Goal: Information Seeking & Learning: Find specific fact

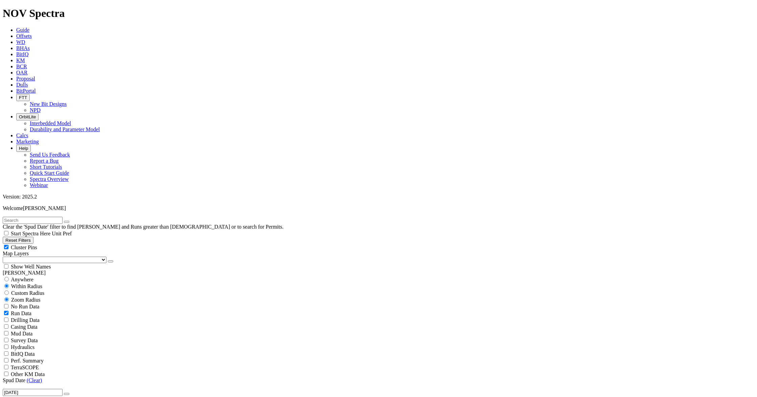
scroll to position [9577, 0]
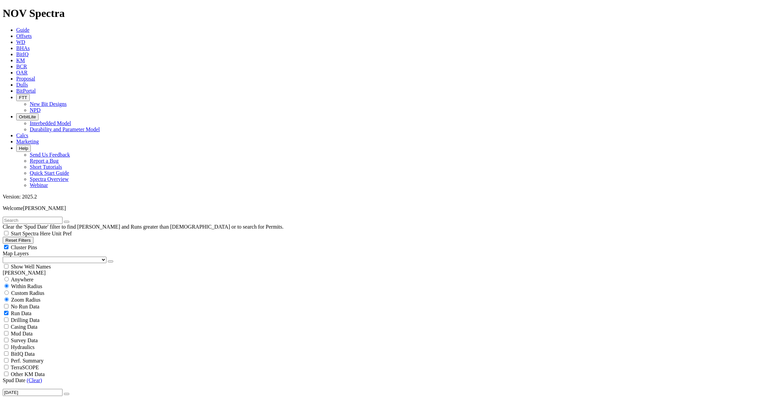
scroll to position [730, 0]
drag, startPoint x: 47, startPoint y: 218, endPoint x: 64, endPoint y: 218, distance: 17.6
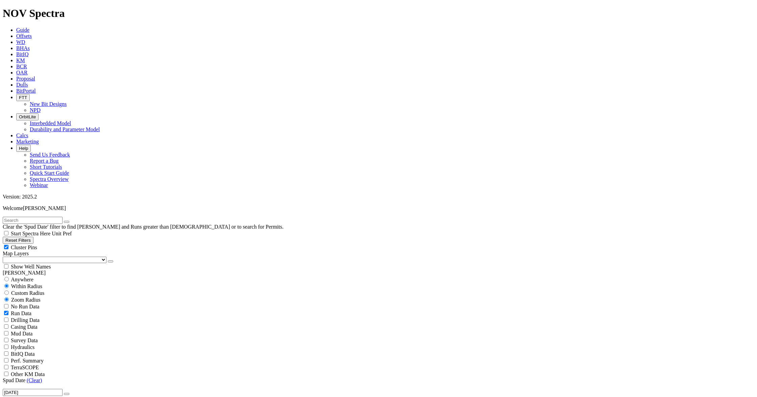
type input "9500"
type input "17000"
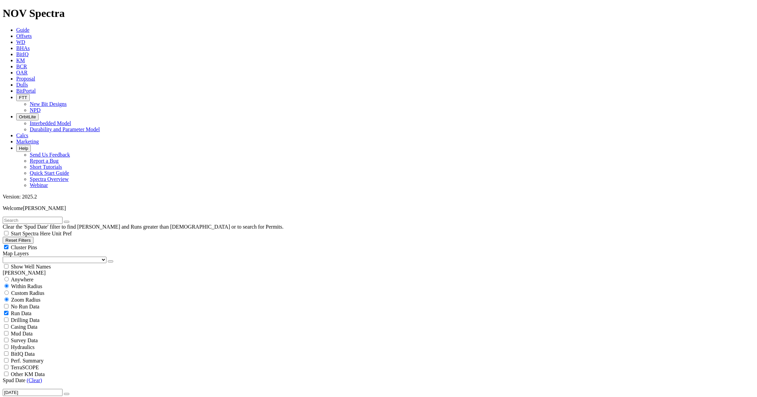
select select "? number:6 ?"
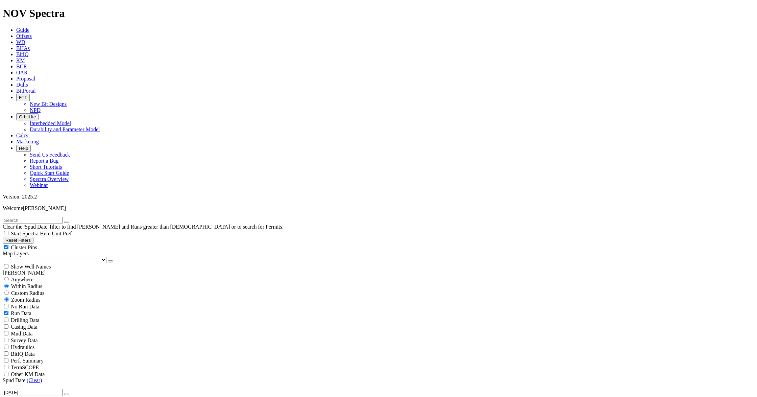
scroll to position [3747, 0]
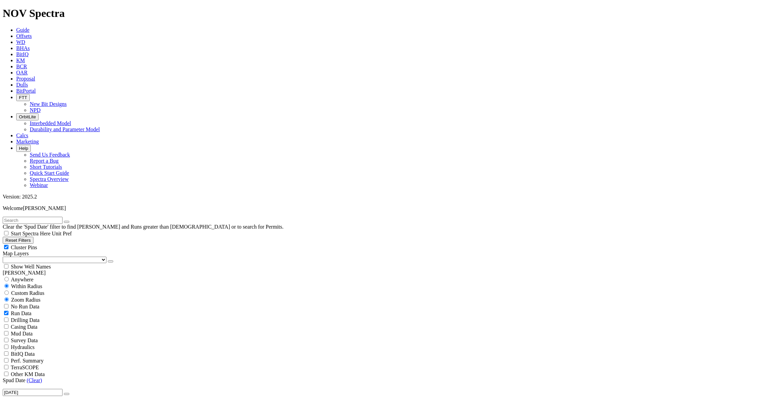
select select "? number:10.625 ?"
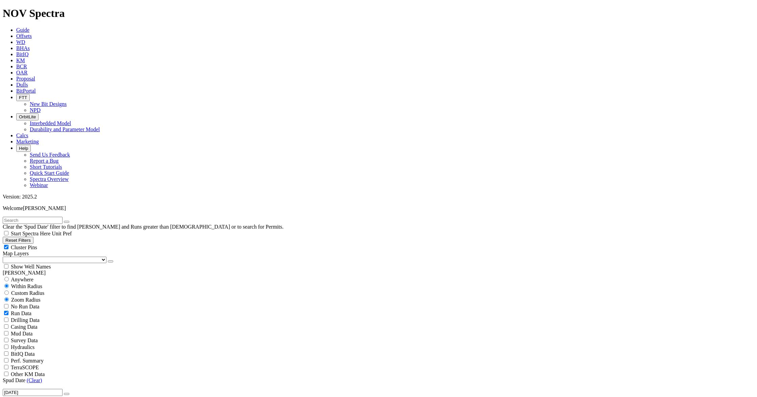
scroll to position [336, 0]
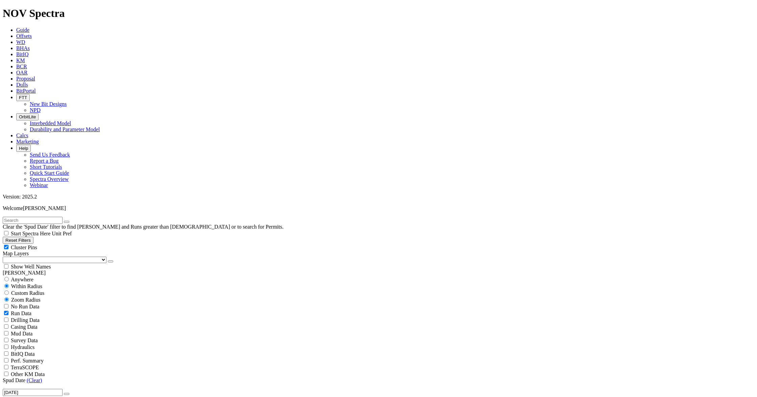
scroll to position [1135, 0]
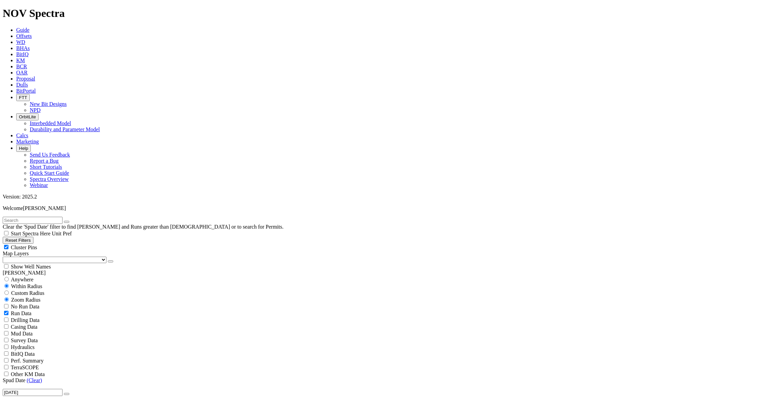
select select
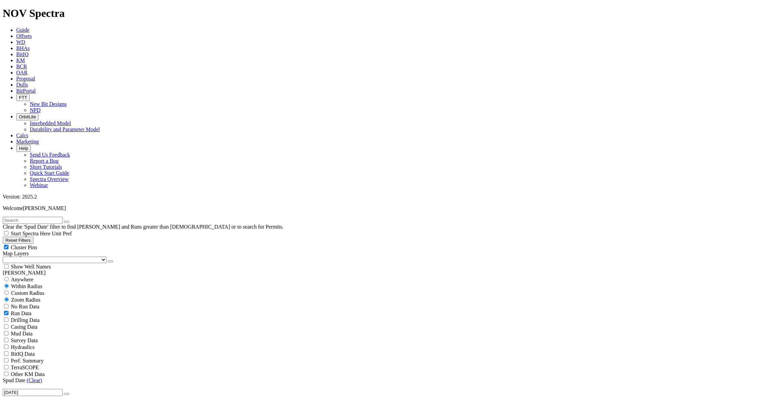
select select
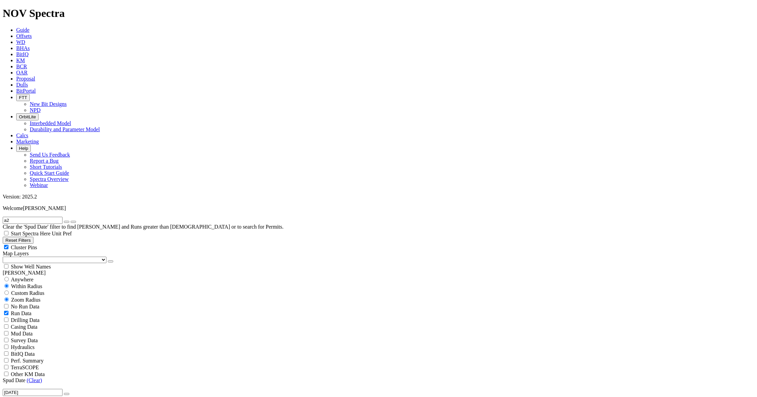
scroll to position [55, 0]
select select
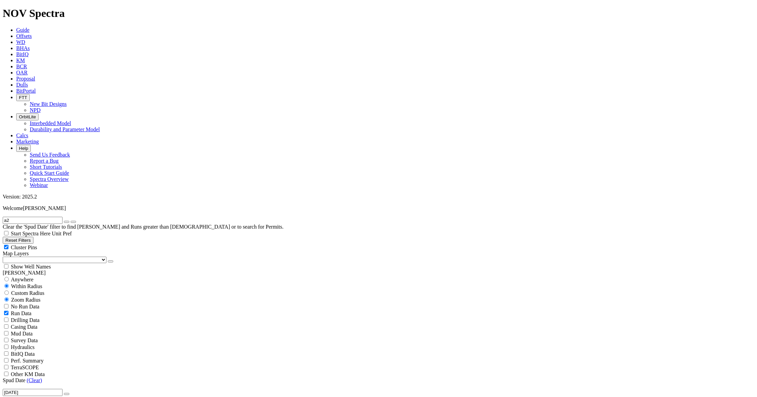
select select
click at [67, 222] on icon "button" at bounding box center [67, 222] width 0 height 0
